Goal: Check status: Check status

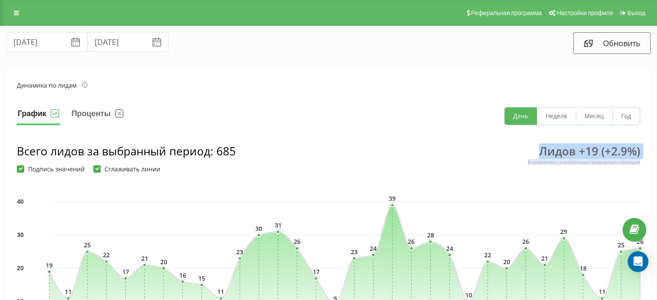
drag, startPoint x: 526, startPoint y: 148, endPoint x: 644, endPoint y: 164, distance: 118.6
click at [644, 164] on section "Динамика по лидам График Проценты День Неделя Месяц Год Всего лидов за выбранны…" at bounding box center [328, 217] width 644 height 295
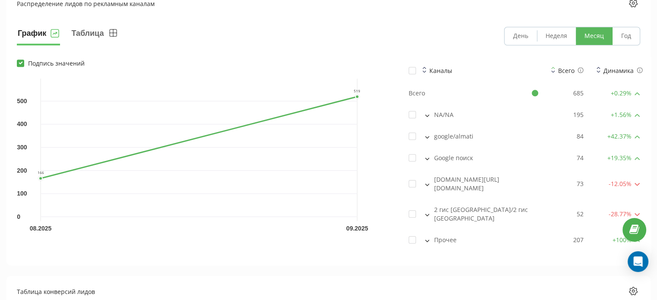
scroll to position [645, 0]
